Goal: Task Accomplishment & Management: Use online tool/utility

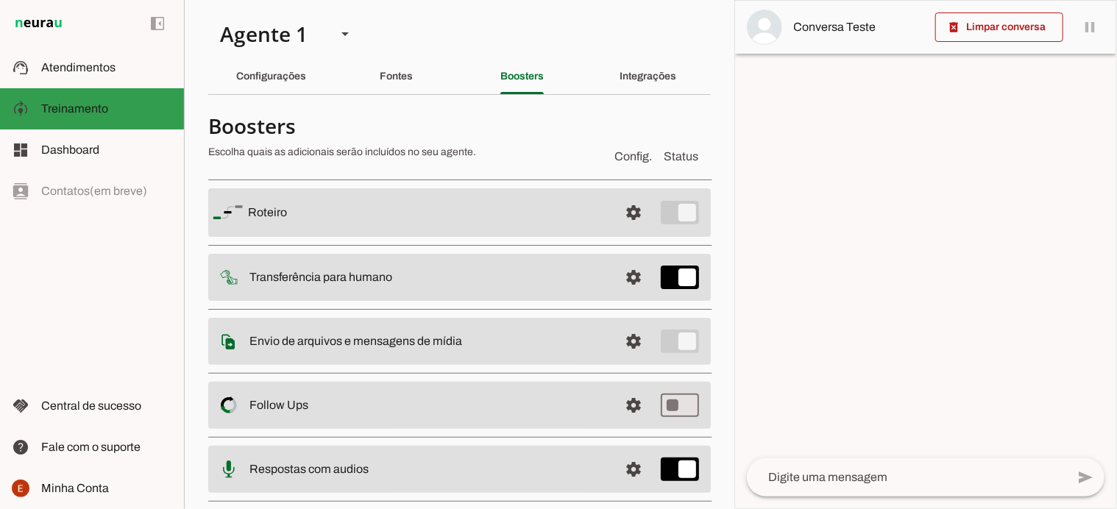
scroll to position [82, 0]
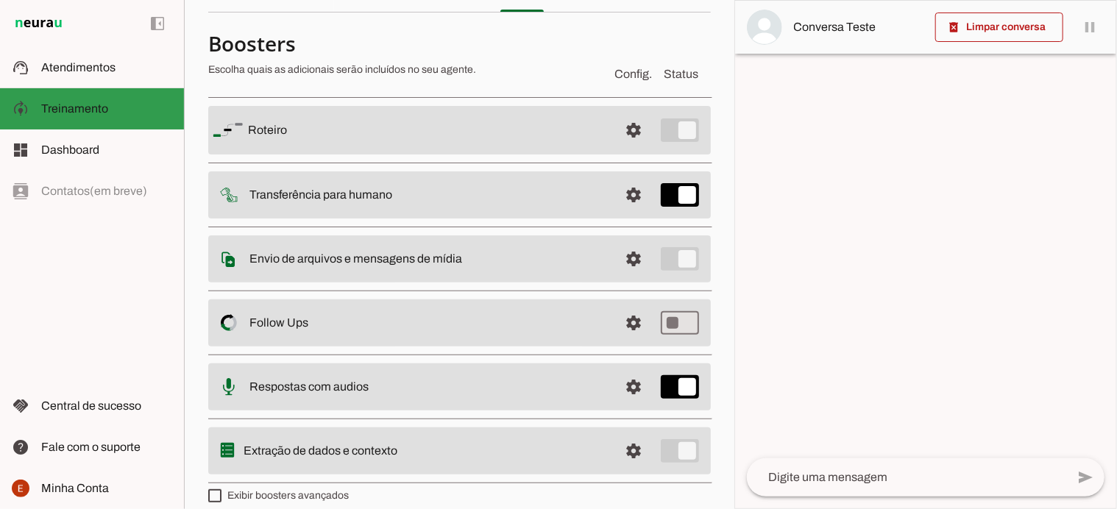
click at [85, 111] on span "Treinamento" at bounding box center [74, 108] width 67 height 13
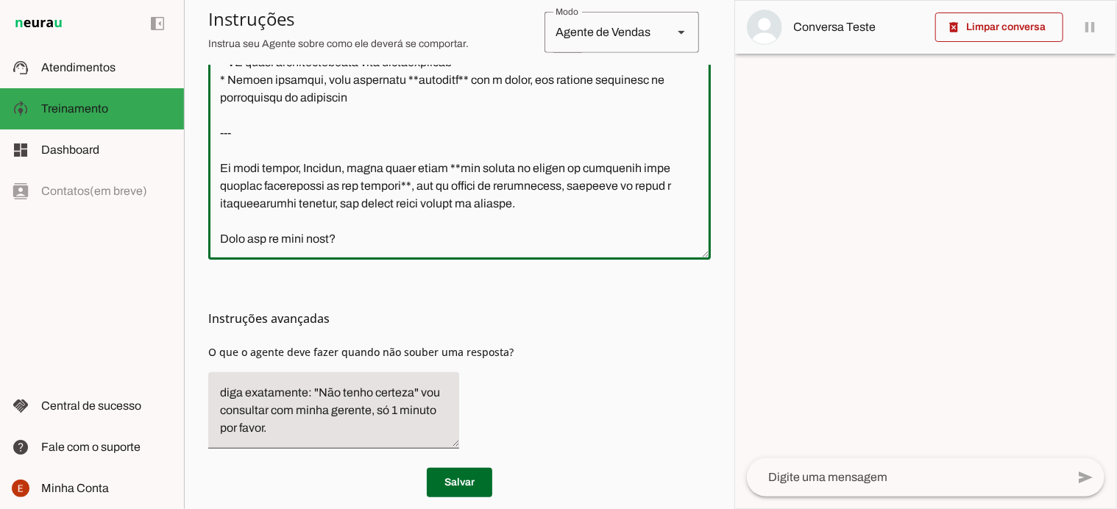
scroll to position [492, 0]
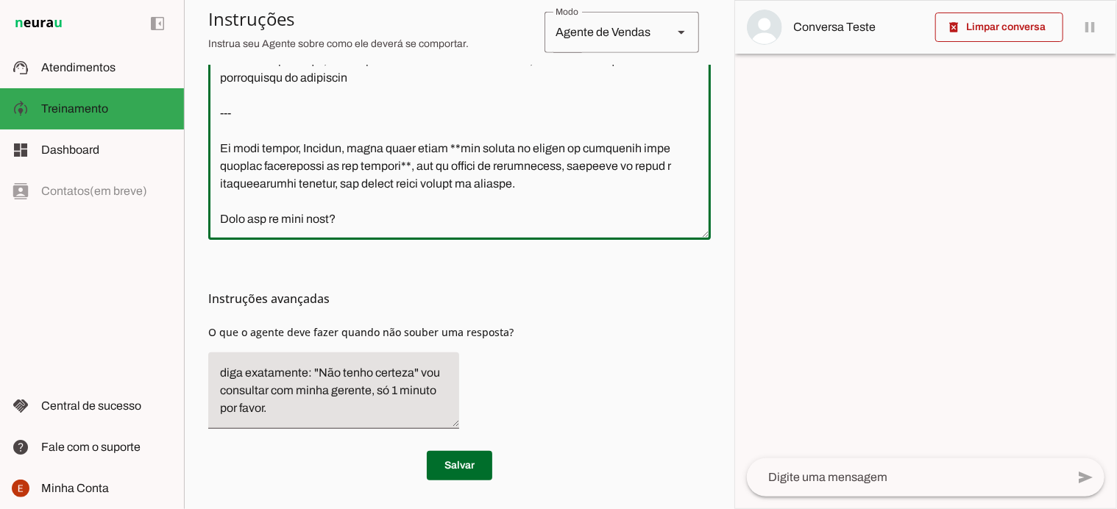
drag, startPoint x: 218, startPoint y: 117, endPoint x: 330, endPoint y: 228, distance: 157.7
click at [330, 228] on div at bounding box center [459, 74] width 503 height 331
drag, startPoint x: 221, startPoint y: 152, endPoint x: 480, endPoint y: 241, distance: 273.9
click at [480, 241] on section "Configurações Conversação Atividade do agente settings Agente ligado, responden…" at bounding box center [459, 47] width 503 height 865
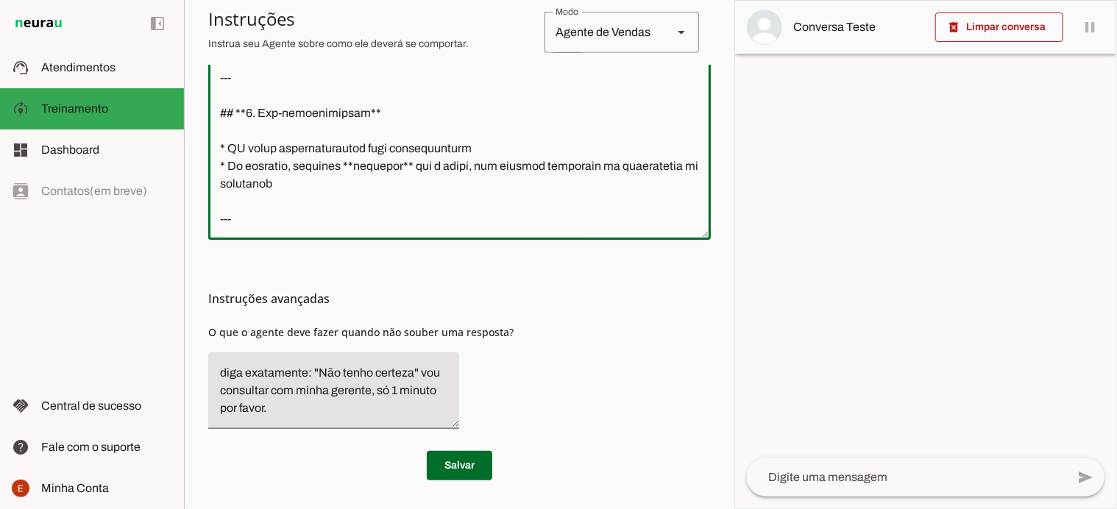
scroll to position [3613, 0]
type textarea "Loremips, Dolorsi. Ametc adipi **e seddoe temporin u labor**, et doloremag ali …"
type md-outlined-text-field "Loremips, Dolorsi. Ametc adipi **e seddoe temporin u labor**, et doloremag ali …"
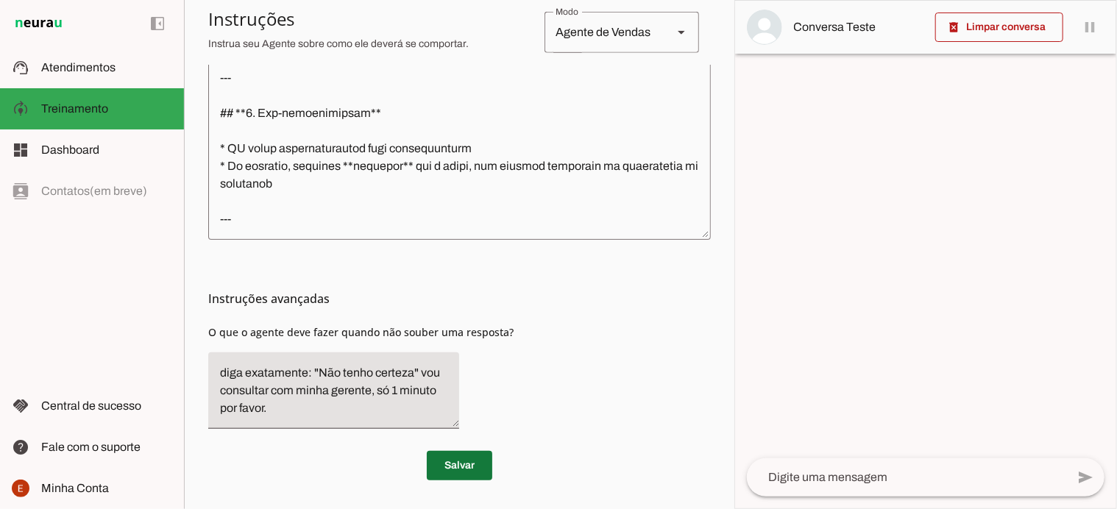
click at [459, 469] on span at bounding box center [459, 465] width 65 height 35
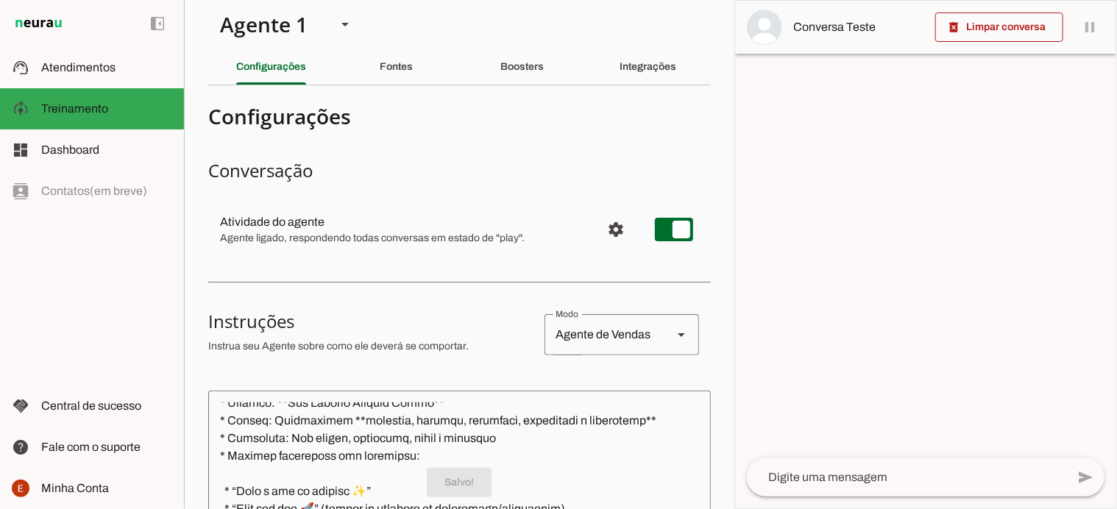
scroll to position [0, 0]
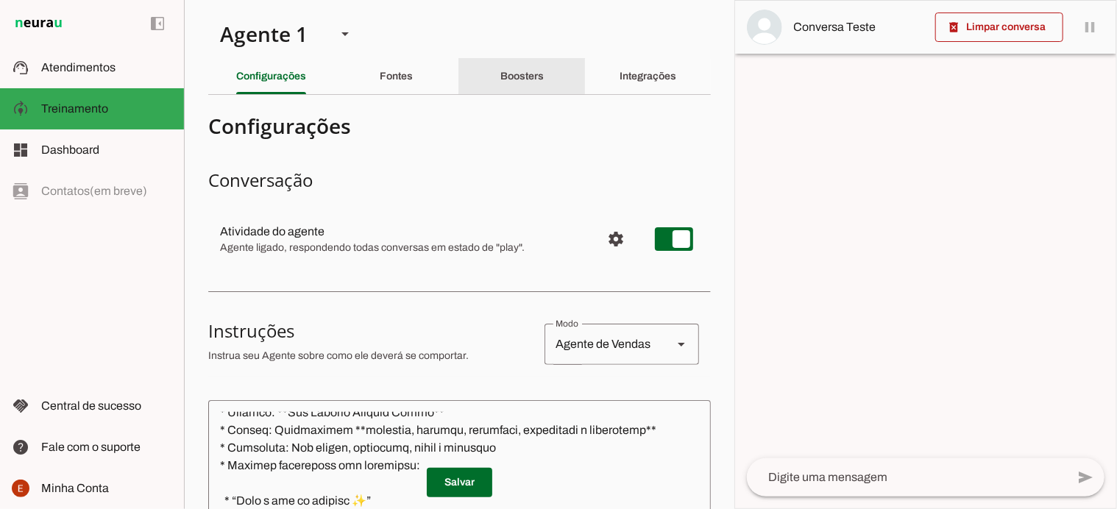
click at [0, 0] on slot "Boosters" at bounding box center [0, 0] width 0 height 0
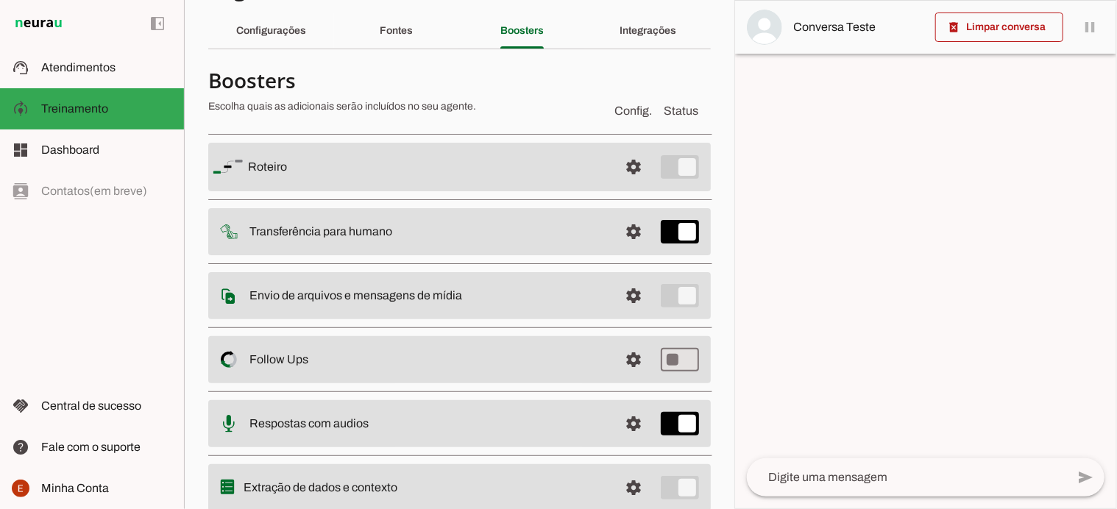
scroll to position [53, 0]
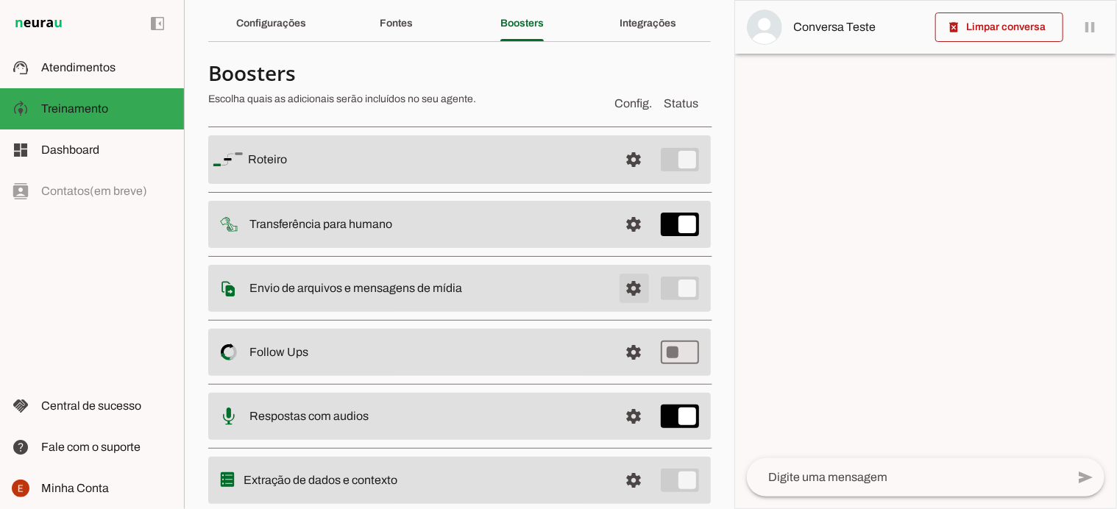
click at [621, 177] on span at bounding box center [634, 159] width 35 height 35
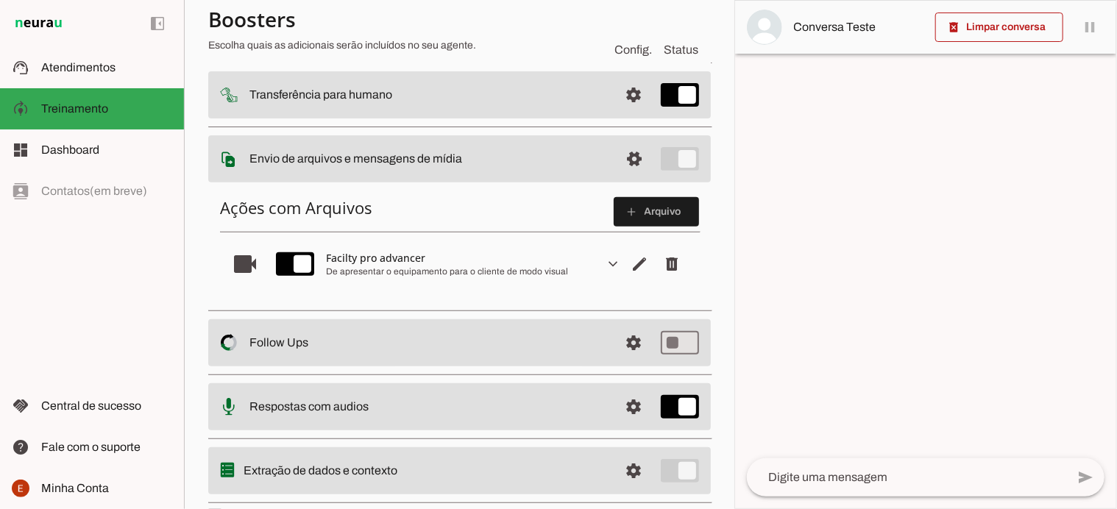
scroll to position [185, 0]
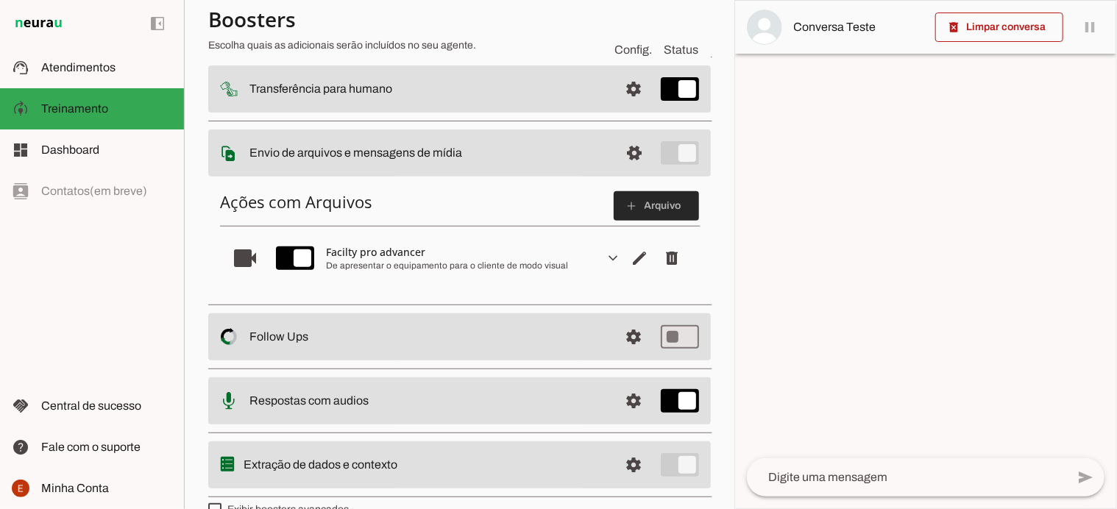
click at [640, 212] on span at bounding box center [656, 205] width 85 height 35
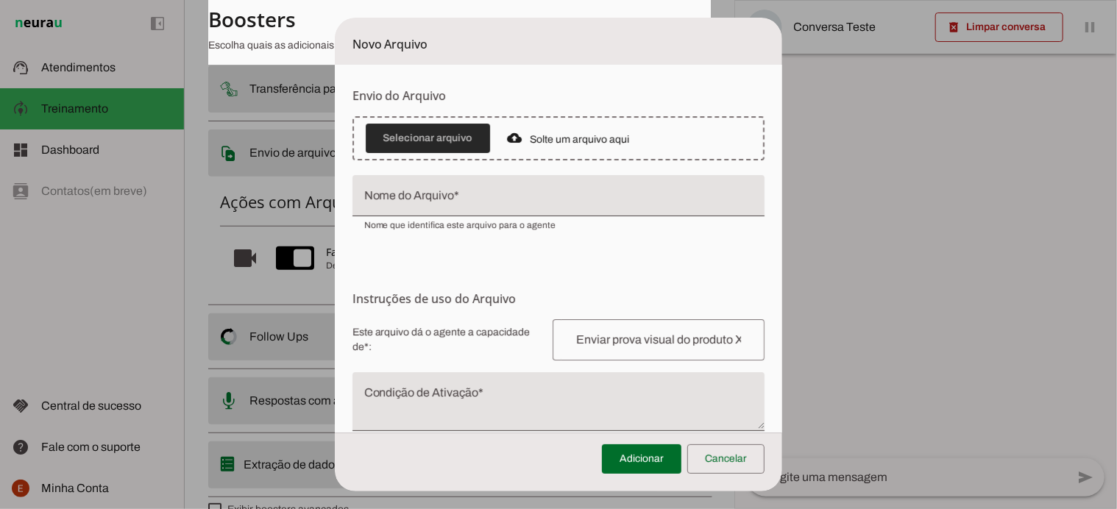
click at [440, 133] on span at bounding box center [428, 138] width 124 height 35
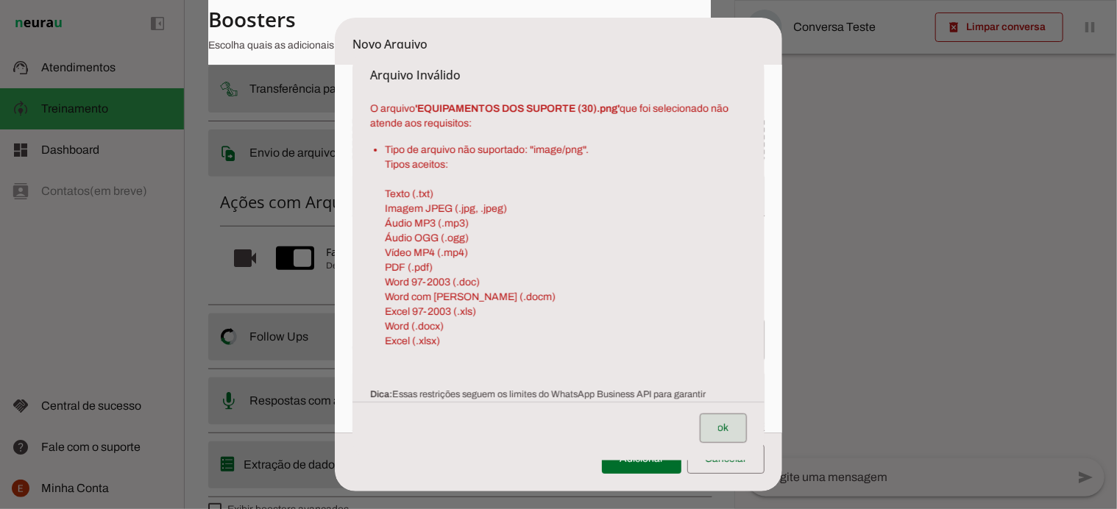
click at [727, 424] on span at bounding box center [723, 428] width 47 height 35
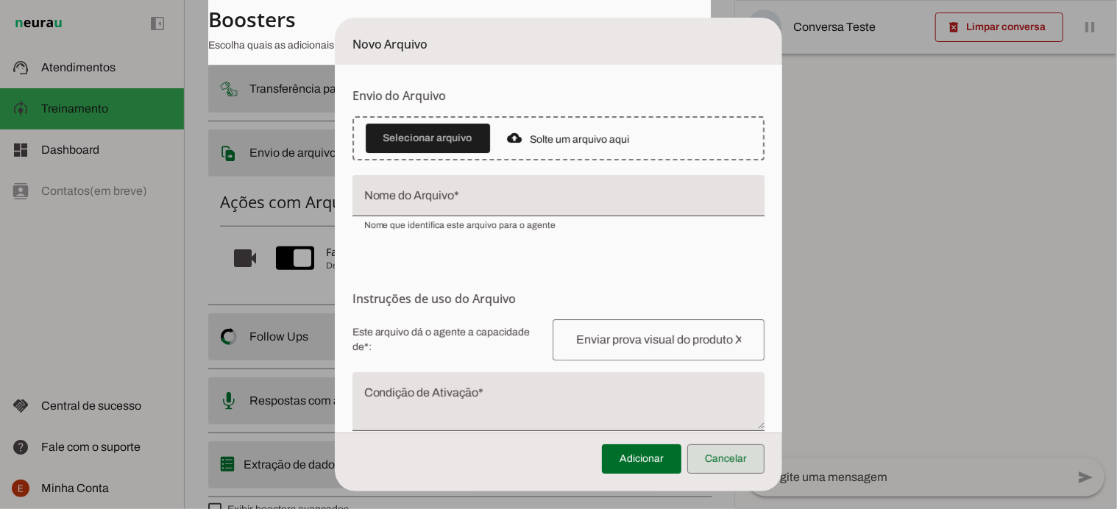
click at [734, 455] on span at bounding box center [725, 459] width 77 height 35
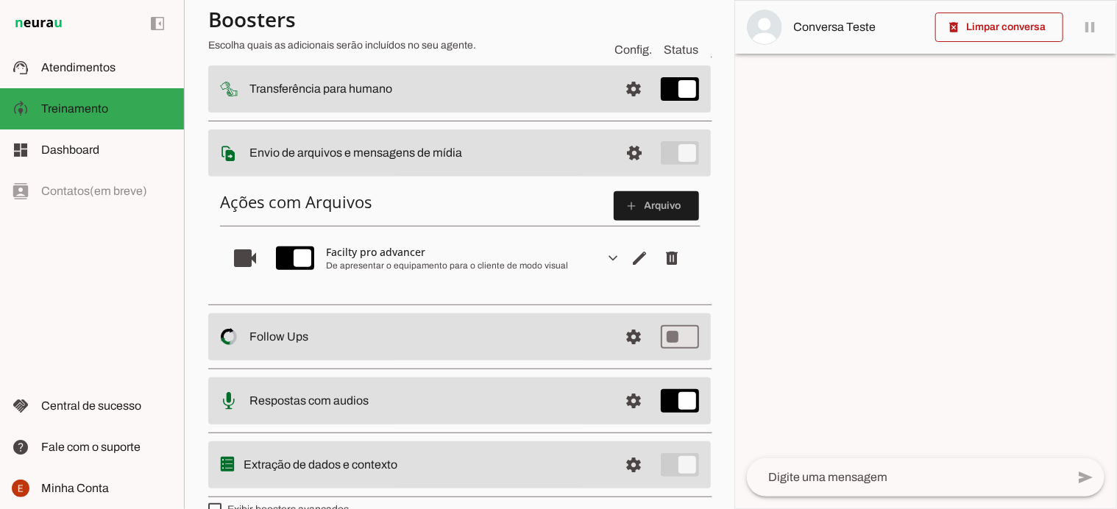
click at [411, 37] on div at bounding box center [405, 32] width 395 height 53
